Goal: Navigation & Orientation: Find specific page/section

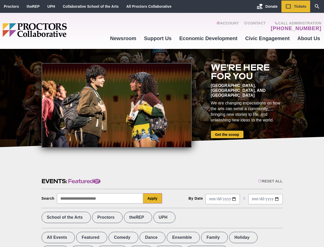
click at [162, 123] on div at bounding box center [117, 105] width 150 height 85
click at [270, 181] on div "Reset All" at bounding box center [270, 181] width 24 height 4
click at [153, 198] on button "Apply" at bounding box center [152, 198] width 19 height 10
